Goal: Complete application form

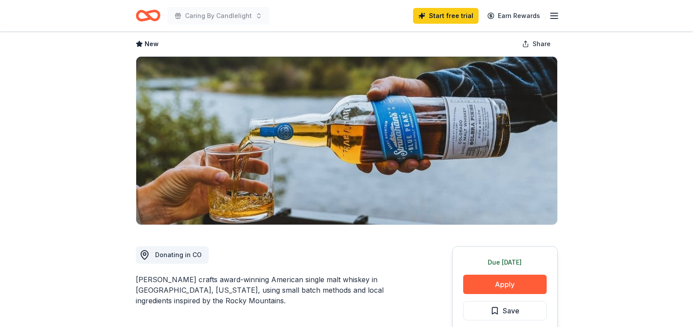
scroll to position [88, 0]
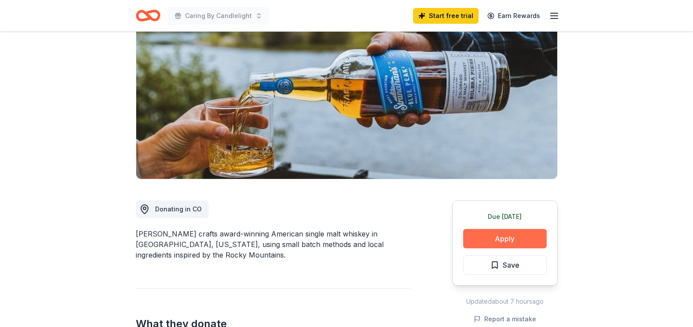
click at [527, 242] on button "Apply" at bounding box center [504, 238] width 83 height 19
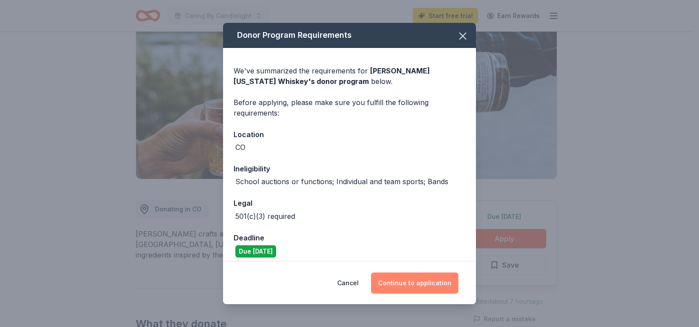
click at [419, 284] on button "Continue to application" at bounding box center [414, 282] width 87 height 21
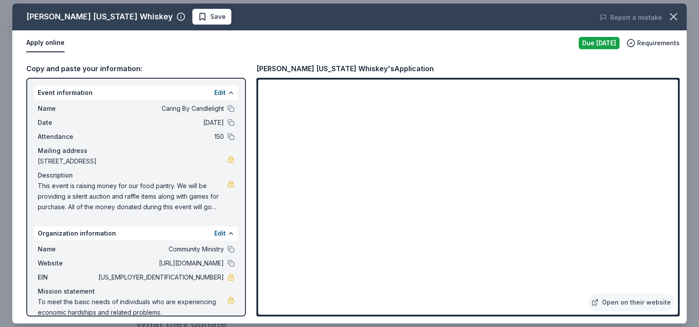
click at [389, 45] on div "Apply online" at bounding box center [298, 43] width 545 height 18
drag, startPoint x: 412, startPoint y: 66, endPoint x: 322, endPoint y: 72, distance: 90.6
click at [264, 71] on div "Stranahan's Colorado Whiskey's Application" at bounding box center [467, 68] width 423 height 11
drag, startPoint x: 372, startPoint y: 69, endPoint x: 317, endPoint y: 72, distance: 54.9
click at [317, 72] on div "Stranahan's Colorado Whiskey's Application" at bounding box center [344, 68] width 177 height 11
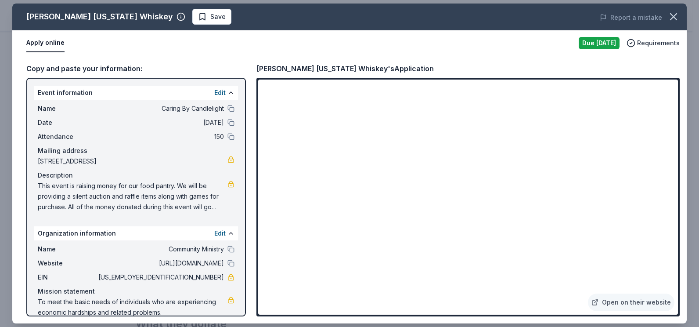
drag, startPoint x: 259, startPoint y: 69, endPoint x: 265, endPoint y: 67, distance: 6.9
click at [265, 67] on div "Stranahan's Colorado Whiskey's Application" at bounding box center [344, 68] width 177 height 11
click at [255, 67] on div "Copy and paste your information: Event information Edit Name Caring By Candleli…" at bounding box center [349, 189] width 675 height 267
click at [259, 67] on div "Stranahan's Colorado Whiskey's Application" at bounding box center [344, 68] width 177 height 11
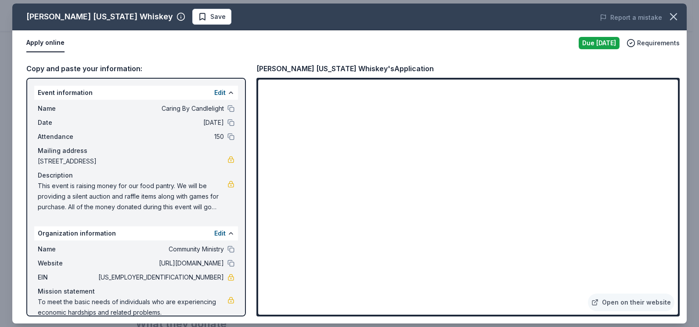
drag, startPoint x: 29, startPoint y: 16, endPoint x: 54, endPoint y: 1, distance: 29.5
click at [29, 16] on div "Stranahan's Colorado Whiskey" at bounding box center [99, 17] width 147 height 14
click at [682, 18] on button "button" at bounding box center [673, 16] width 19 height 19
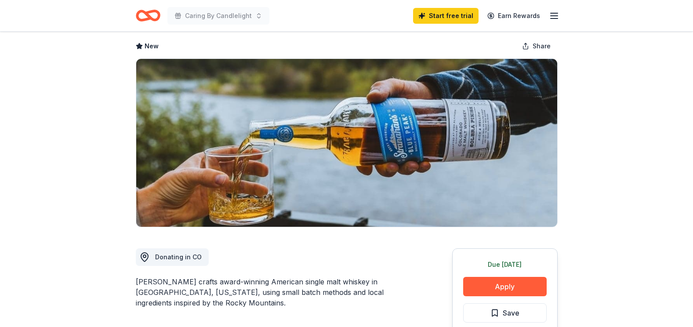
scroll to position [0, 0]
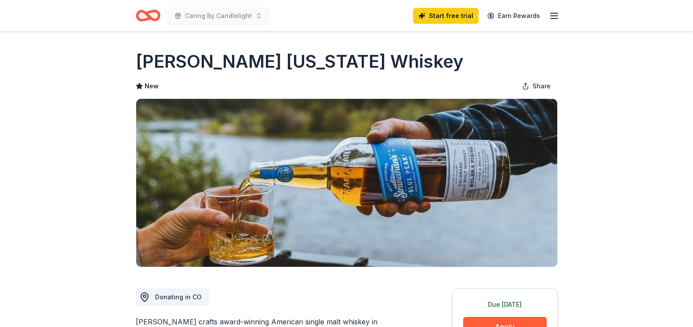
click at [148, 19] on icon "Home" at bounding box center [144, 15] width 14 height 9
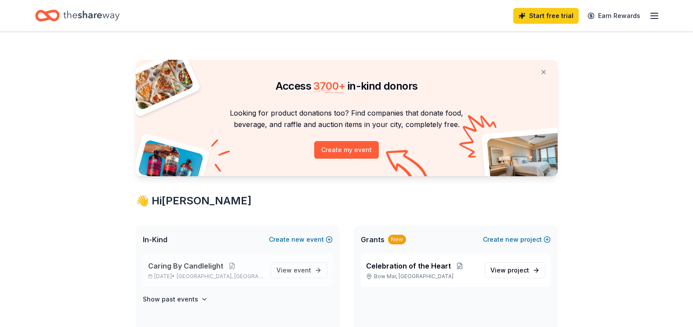
click at [178, 267] on span "Caring By Candlelight" at bounding box center [185, 265] width 75 height 11
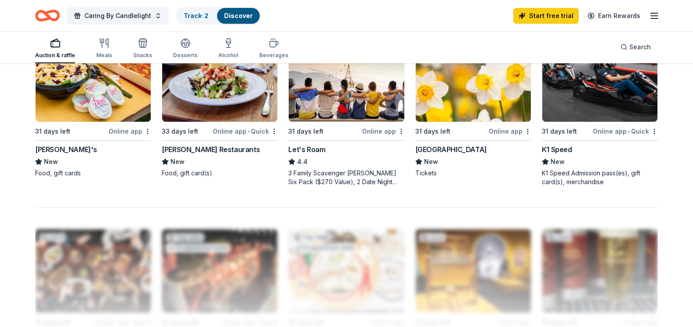
scroll to position [571, 0]
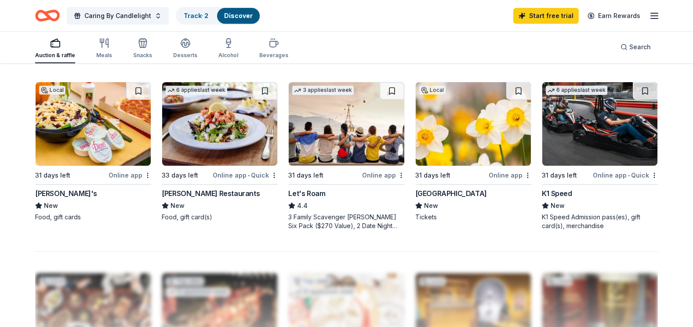
click at [444, 196] on div "[GEOGRAPHIC_DATA]" at bounding box center [451, 193] width 72 height 11
click at [436, 193] on div "Denver Botanic Gardens" at bounding box center [451, 193] width 72 height 11
click at [434, 197] on div "Denver Botanic Gardens" at bounding box center [451, 193] width 72 height 11
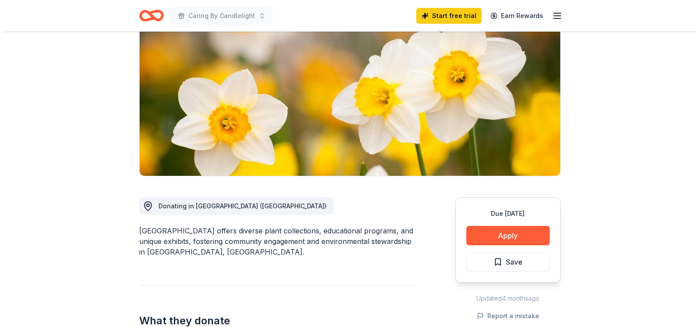
scroll to position [132, 0]
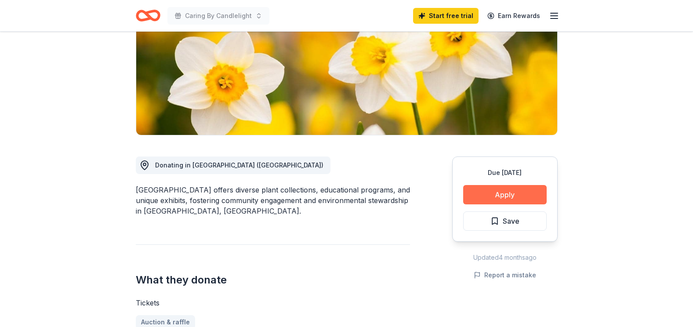
click at [499, 195] on button "Apply" at bounding box center [504, 194] width 83 height 19
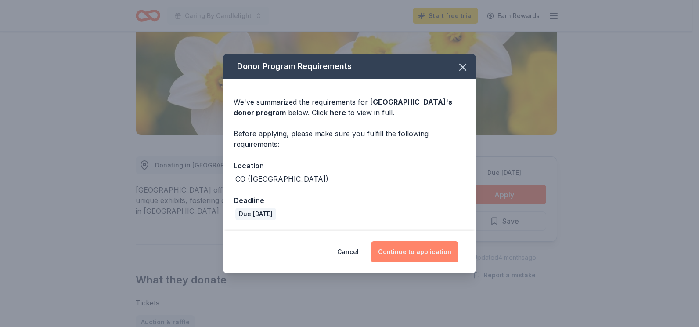
click at [392, 248] on button "Continue to application" at bounding box center [414, 251] width 87 height 21
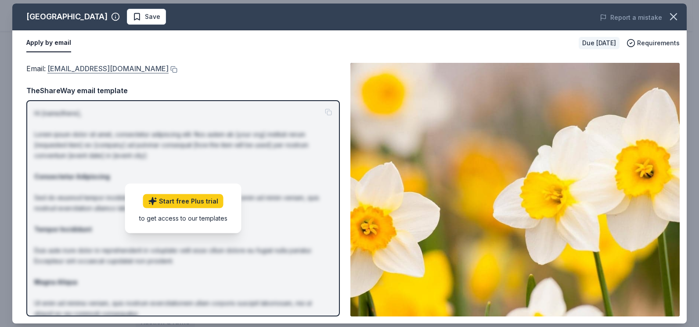
click at [116, 66] on link "request4donations@botanicgardens.org" at bounding box center [107, 68] width 121 height 11
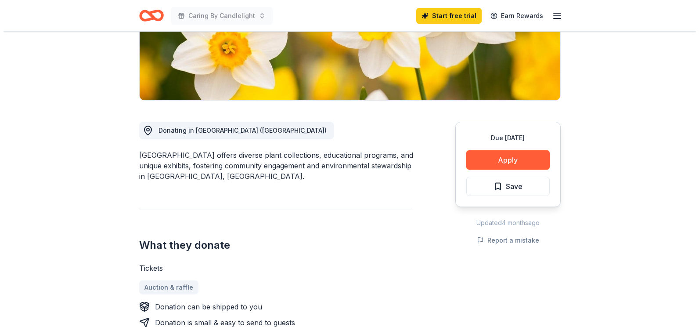
scroll to position [220, 0]
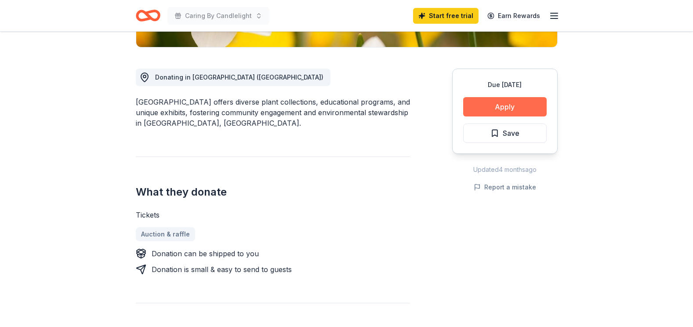
click at [502, 105] on button "Apply" at bounding box center [504, 106] width 83 height 19
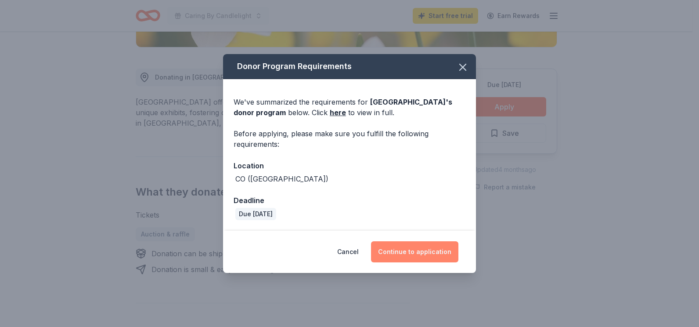
click at [410, 249] on button "Continue to application" at bounding box center [414, 251] width 87 height 21
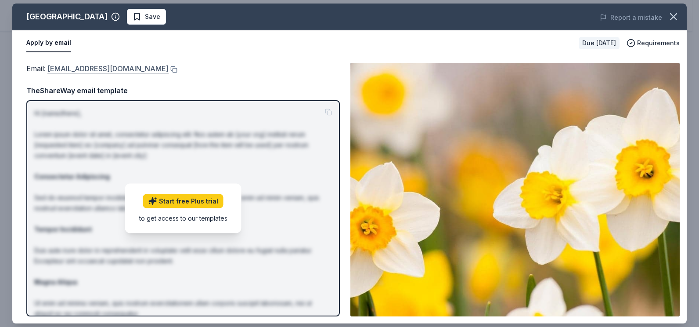
click at [70, 69] on link "[EMAIL_ADDRESS][DOMAIN_NAME]" at bounding box center [107, 68] width 121 height 11
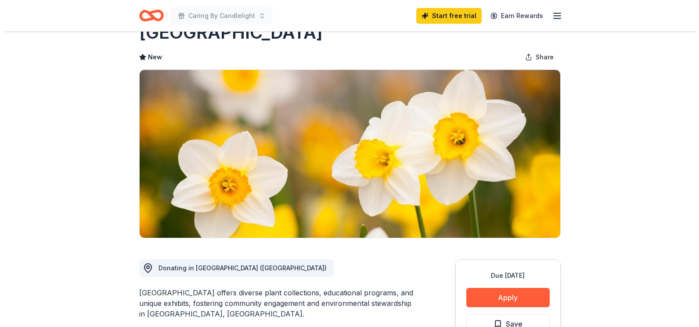
scroll to position [44, 0]
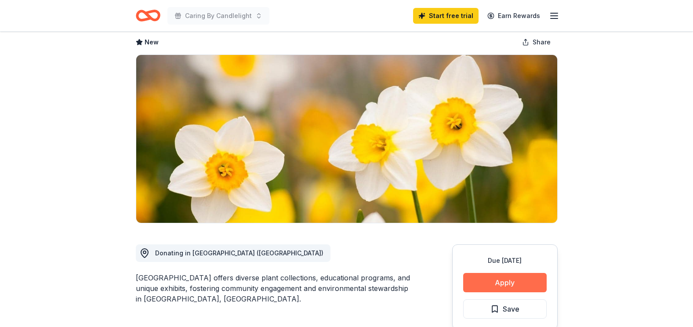
click at [491, 276] on button "Apply" at bounding box center [504, 282] width 83 height 19
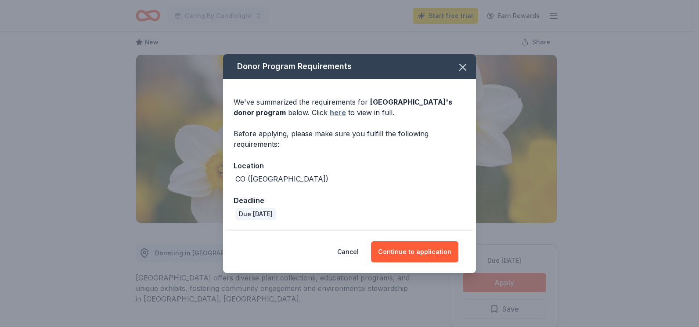
click at [336, 109] on link "here" at bounding box center [338, 112] width 16 height 11
click at [423, 249] on button "Continue to application" at bounding box center [414, 251] width 87 height 21
